Goal: Navigation & Orientation: Understand site structure

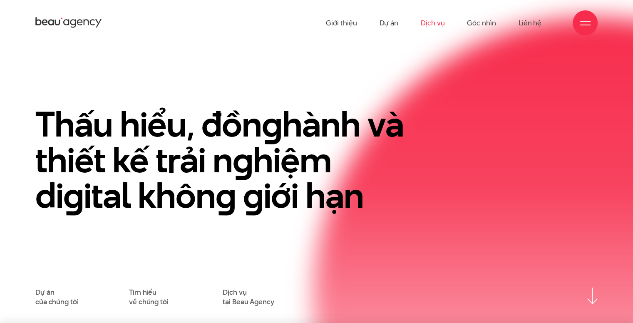
click at [430, 23] on link "Dịch vụ" at bounding box center [433, 23] width 24 height 46
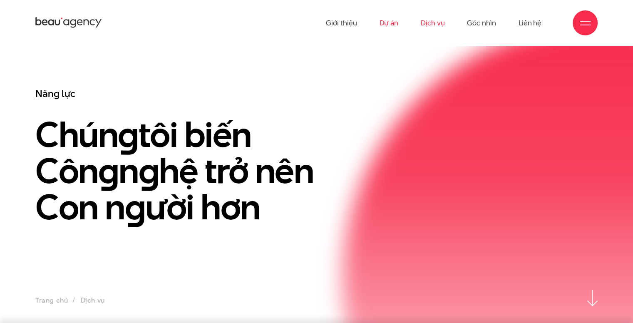
click at [387, 21] on link "Dự án" at bounding box center [388, 23] width 19 height 46
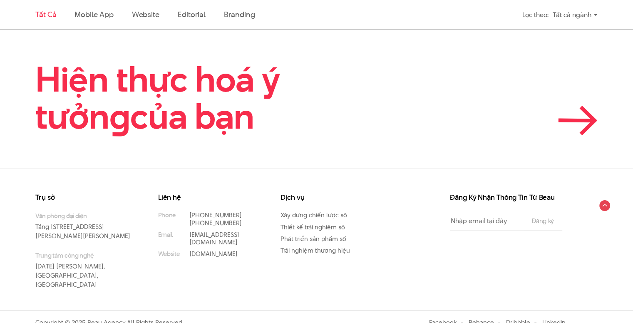
scroll to position [1894, 0]
